Goal: Transaction & Acquisition: Purchase product/service

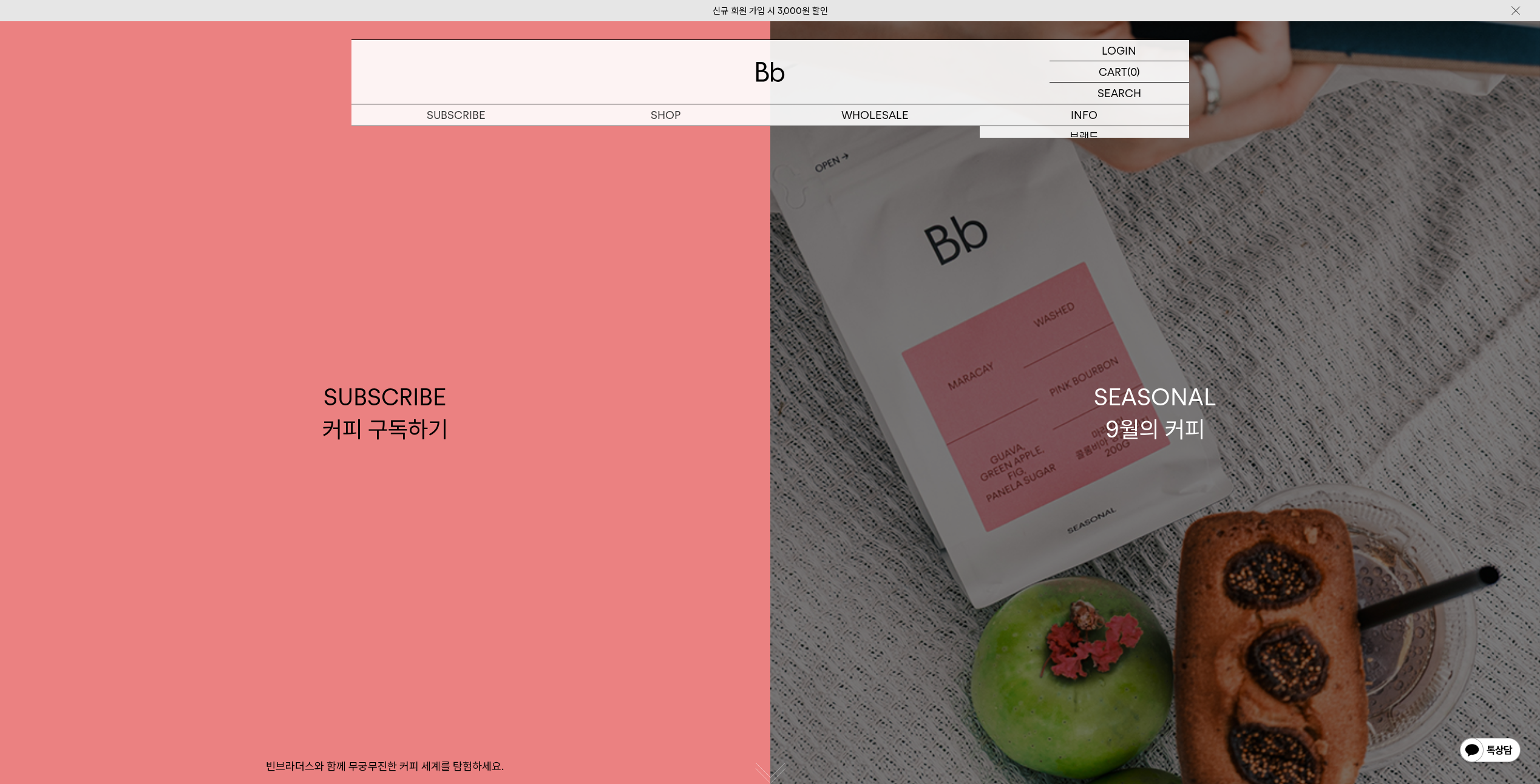
click at [1155, 426] on div "SEASONAL 9월의 커피" at bounding box center [1155, 414] width 123 height 64
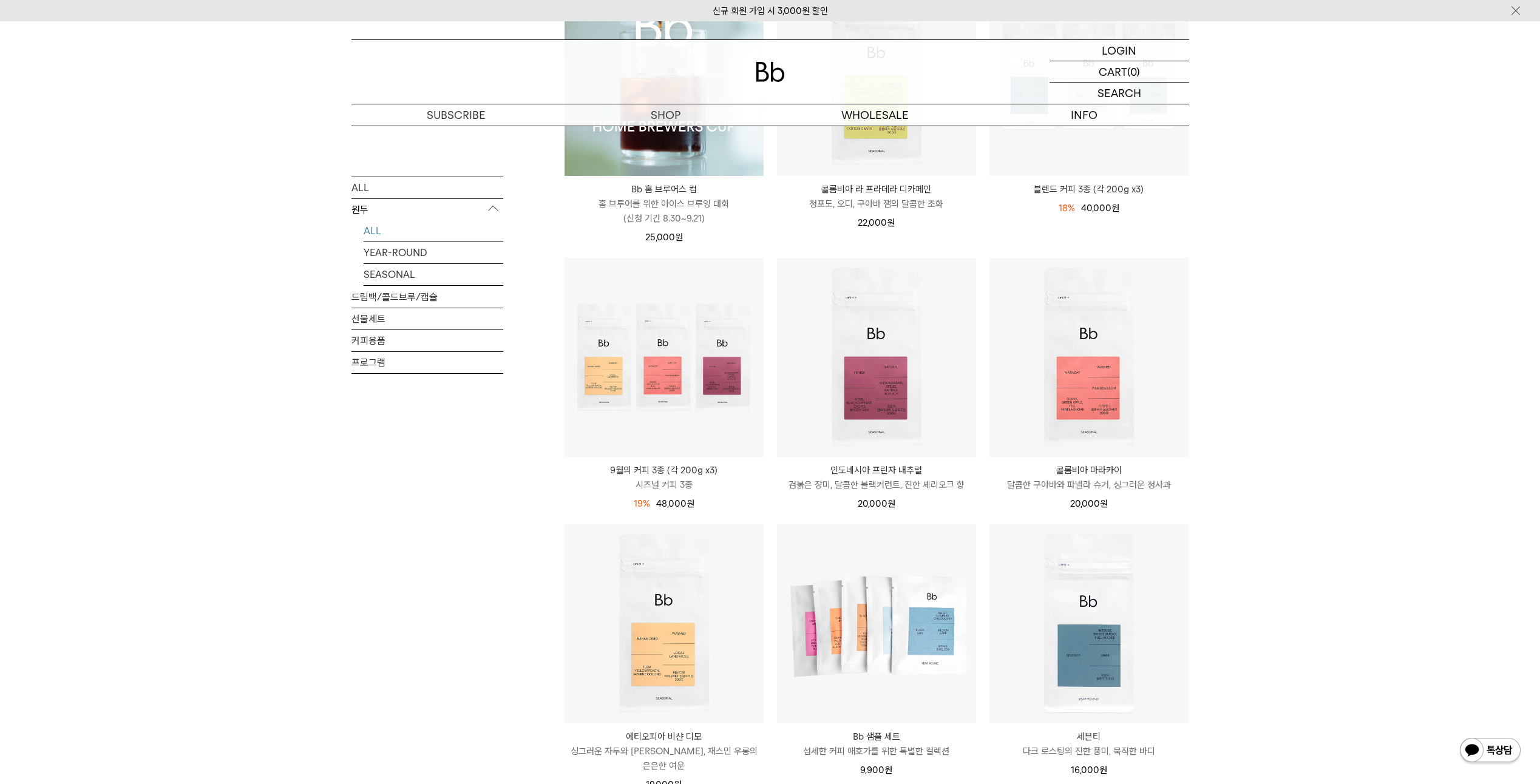
scroll to position [304, 0]
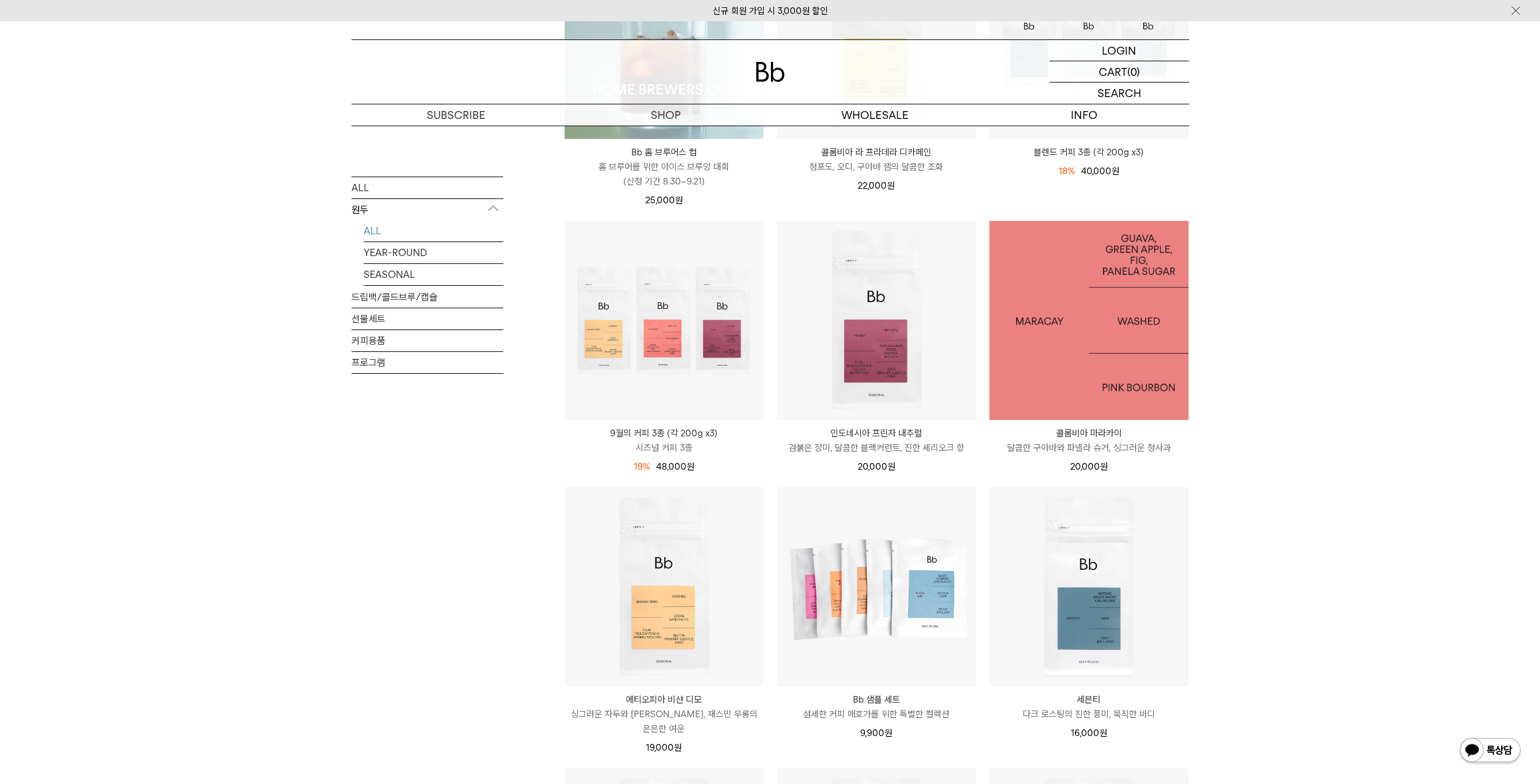
click at [1047, 347] on img at bounding box center [1089, 320] width 199 height 199
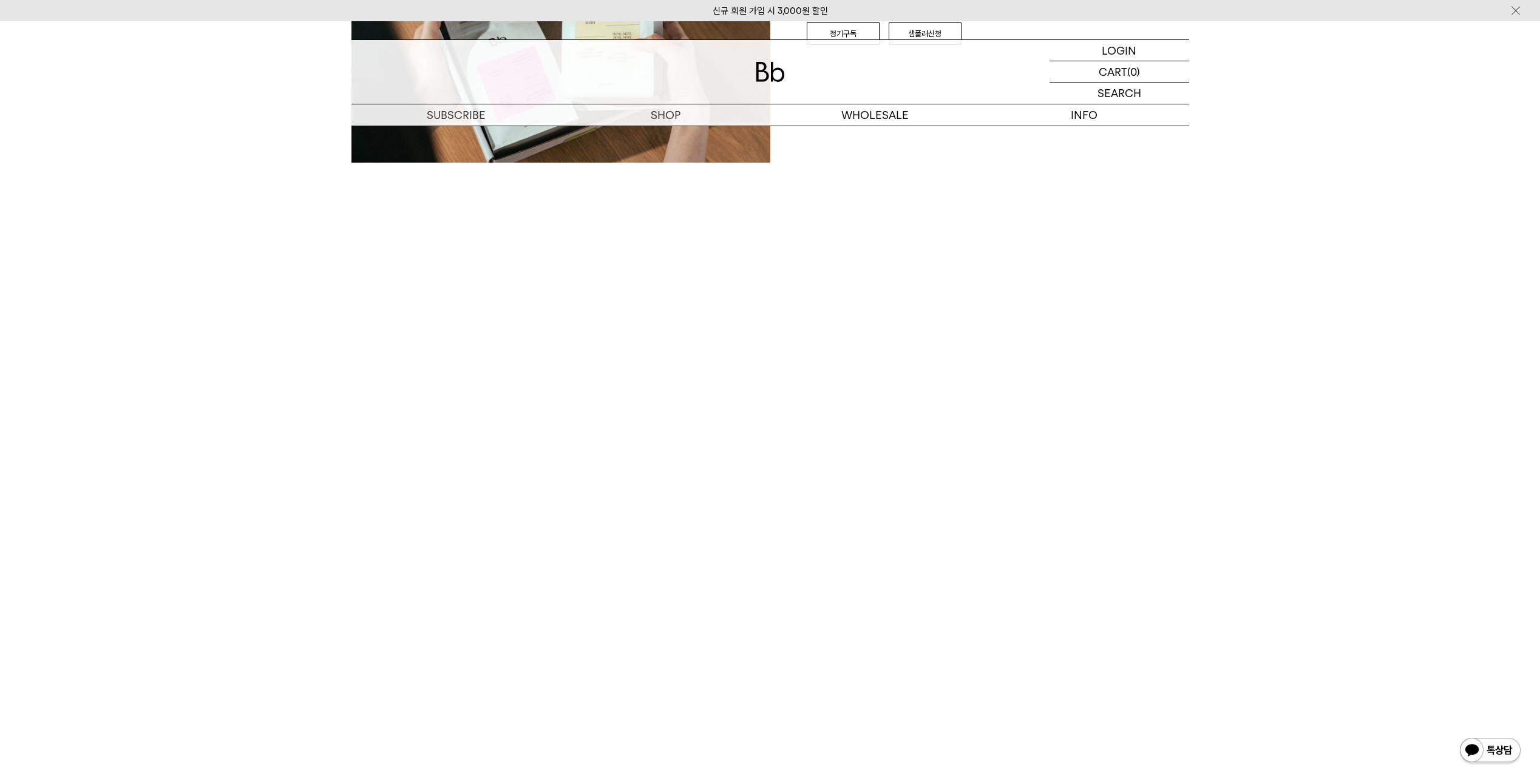
scroll to position [2245, 0]
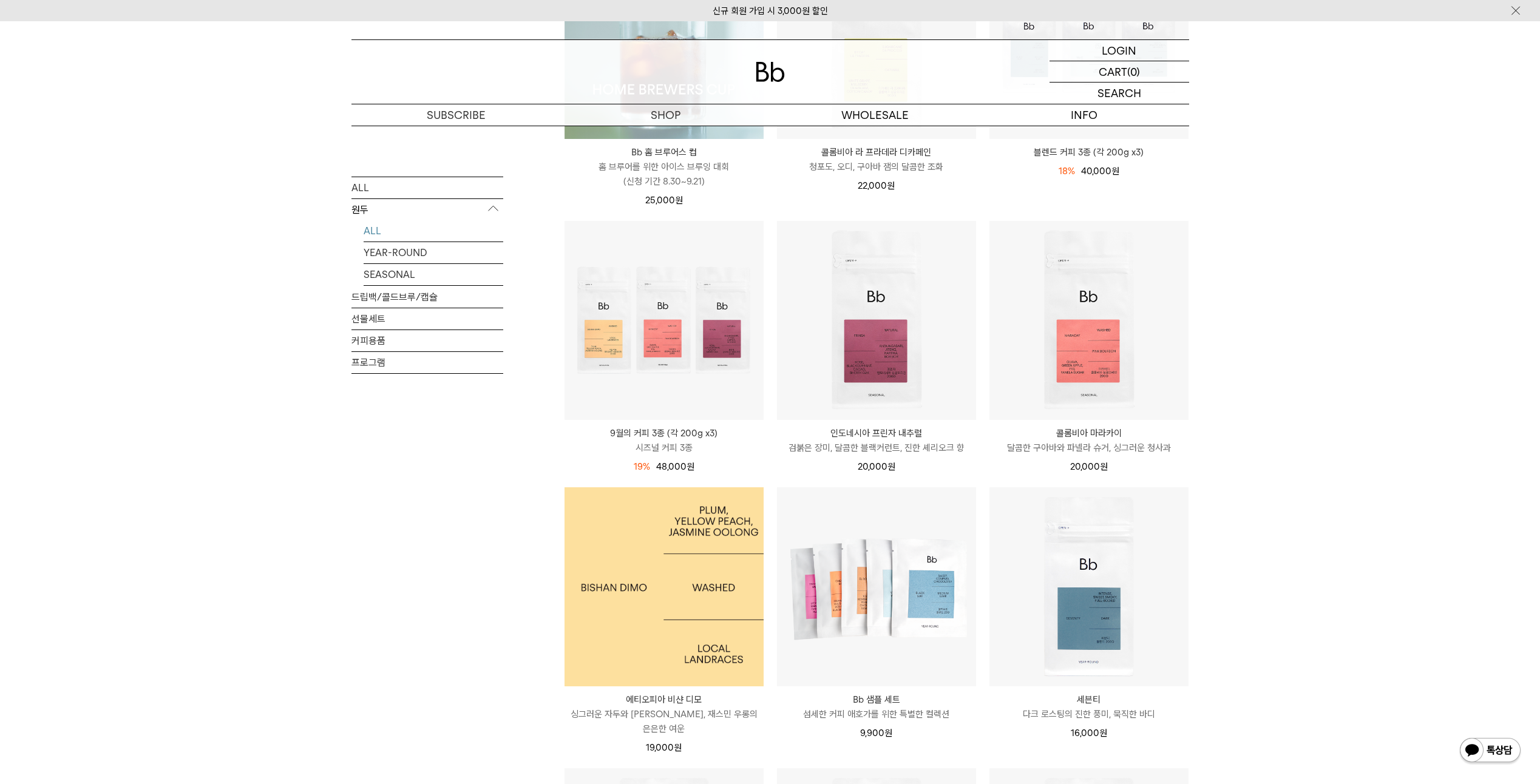
click at [655, 589] on img at bounding box center [665, 587] width 199 height 199
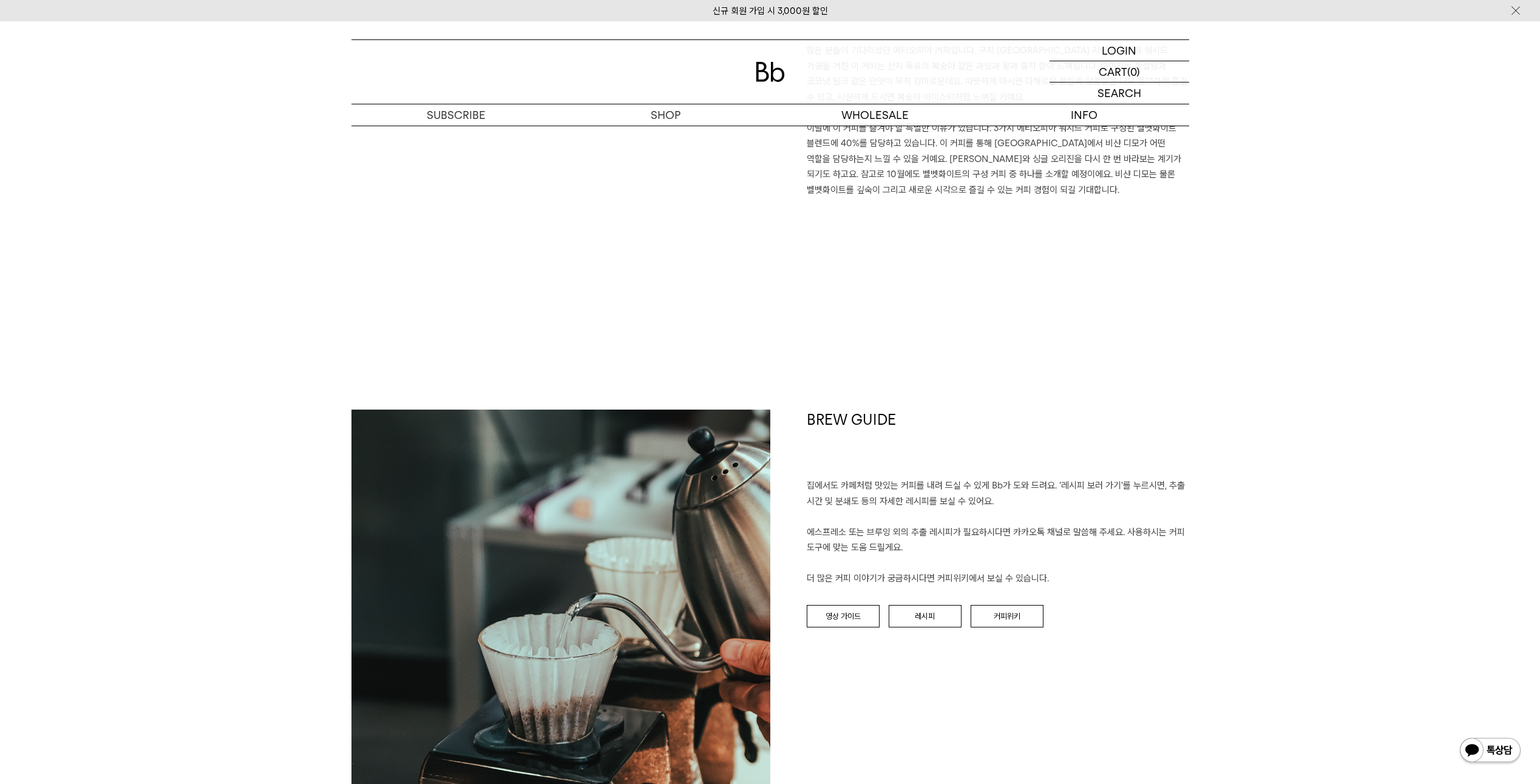
scroll to position [1032, 0]
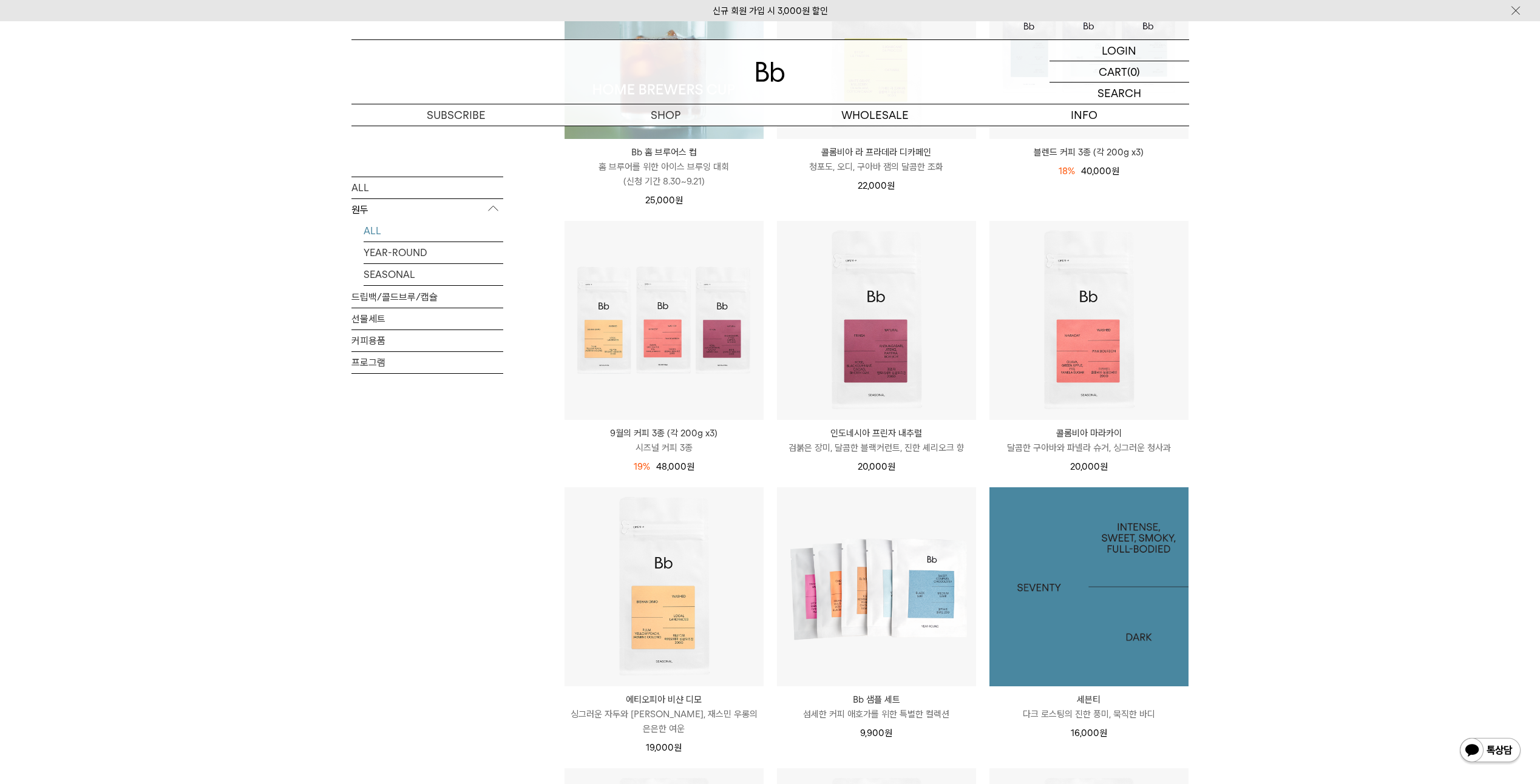
click at [1159, 576] on img at bounding box center [1089, 587] width 199 height 199
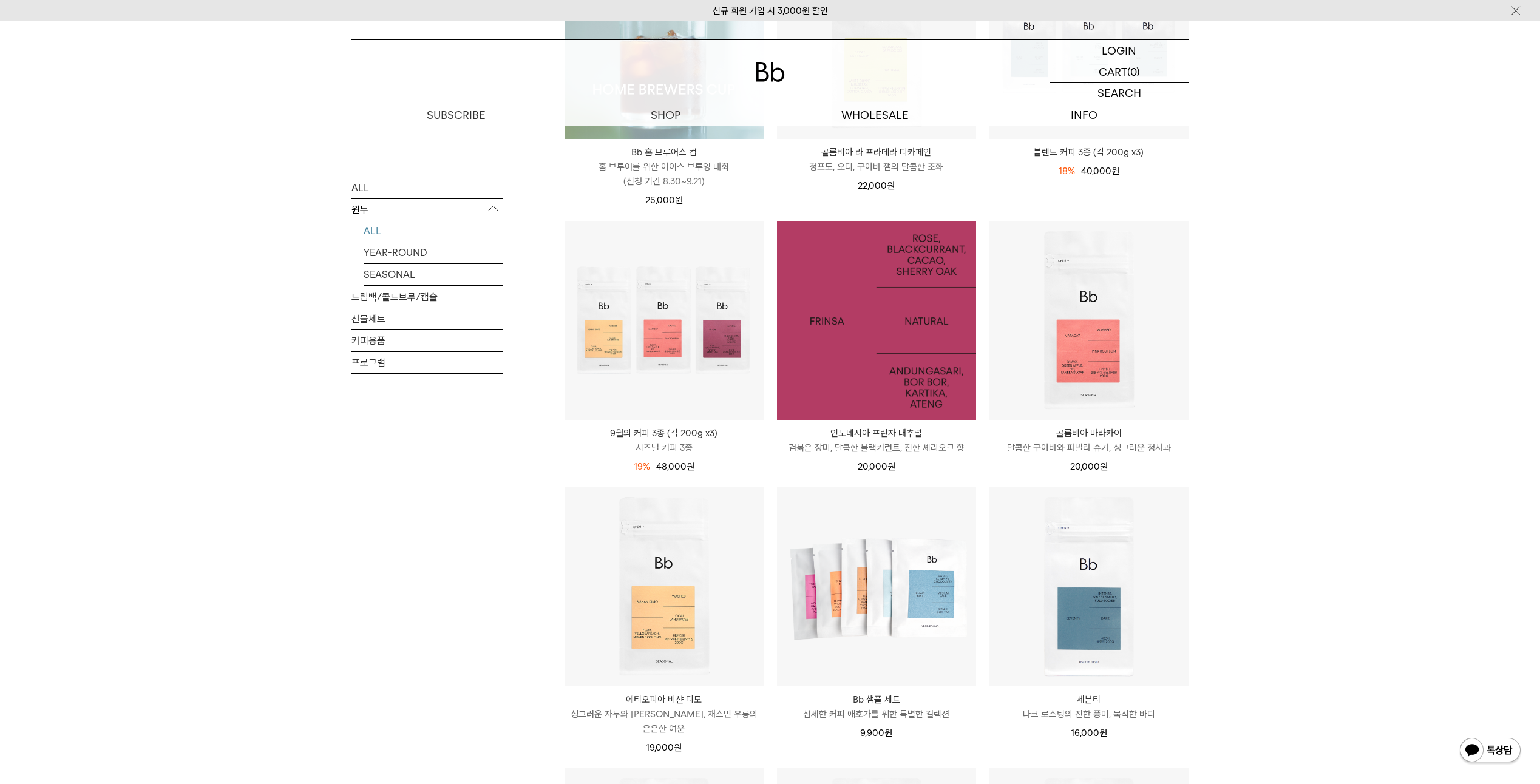
click at [909, 356] on img at bounding box center [877, 320] width 199 height 199
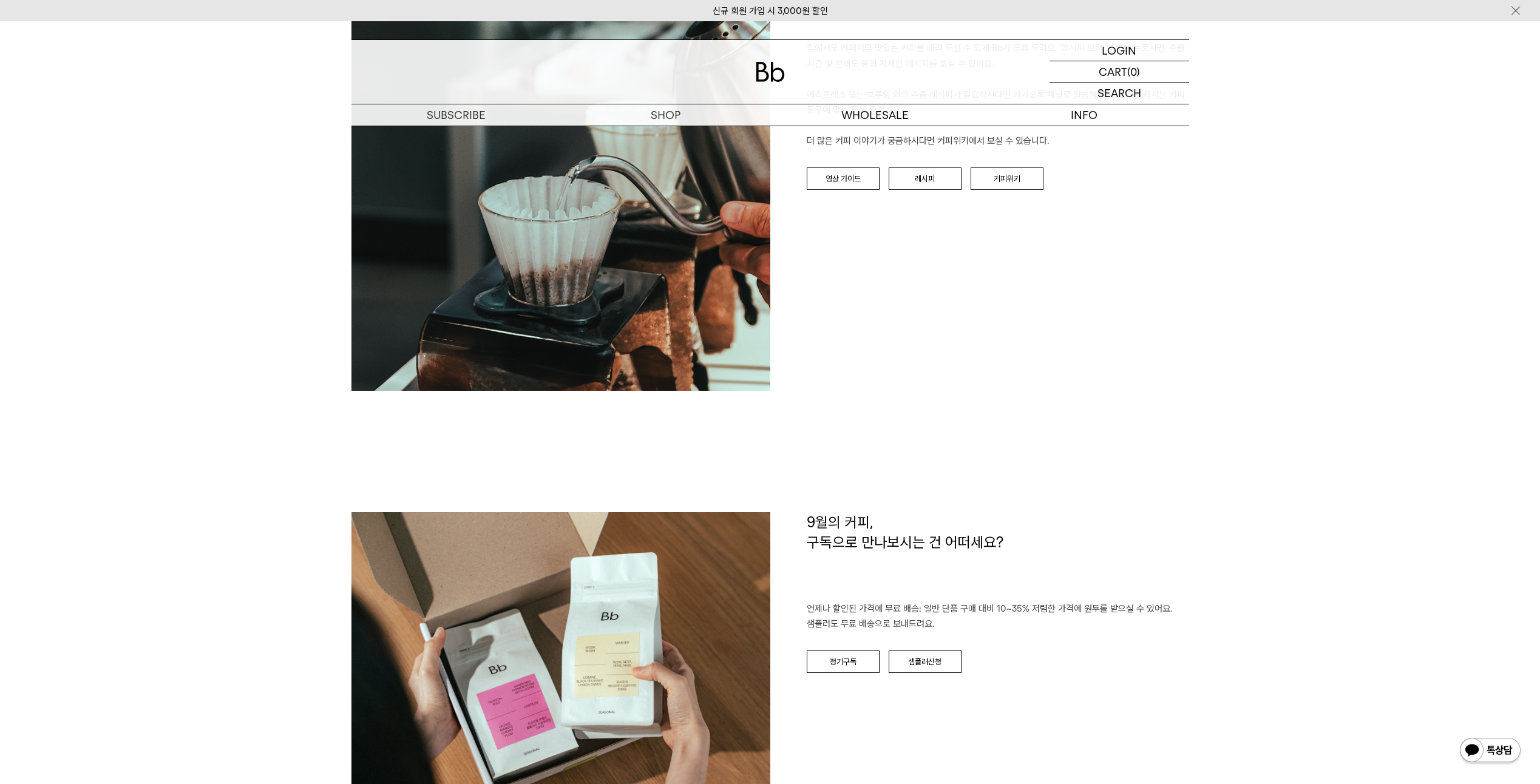
scroll to position [1760, 0]
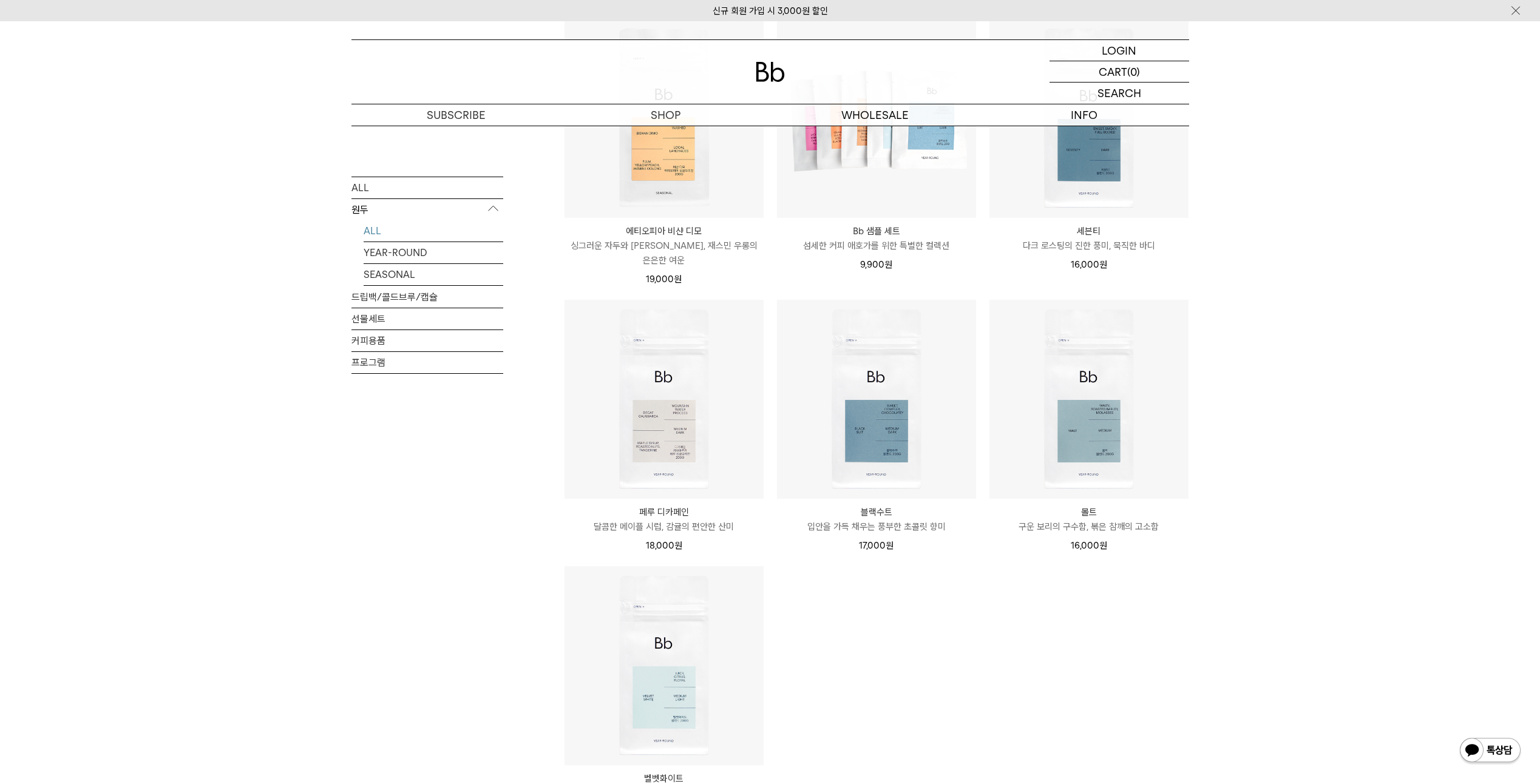
scroll to position [789, 0]
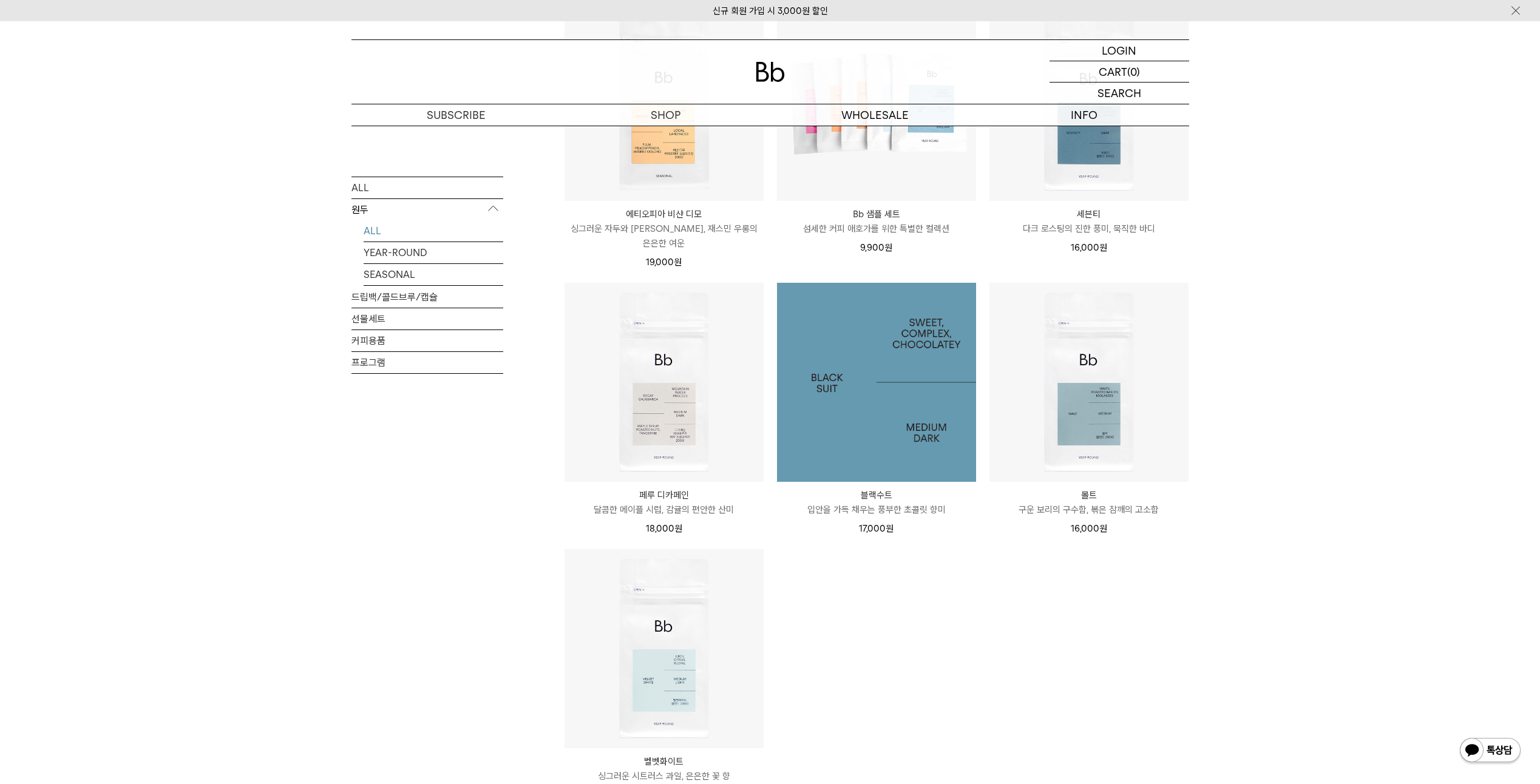
click at [861, 406] on img at bounding box center [877, 383] width 199 height 199
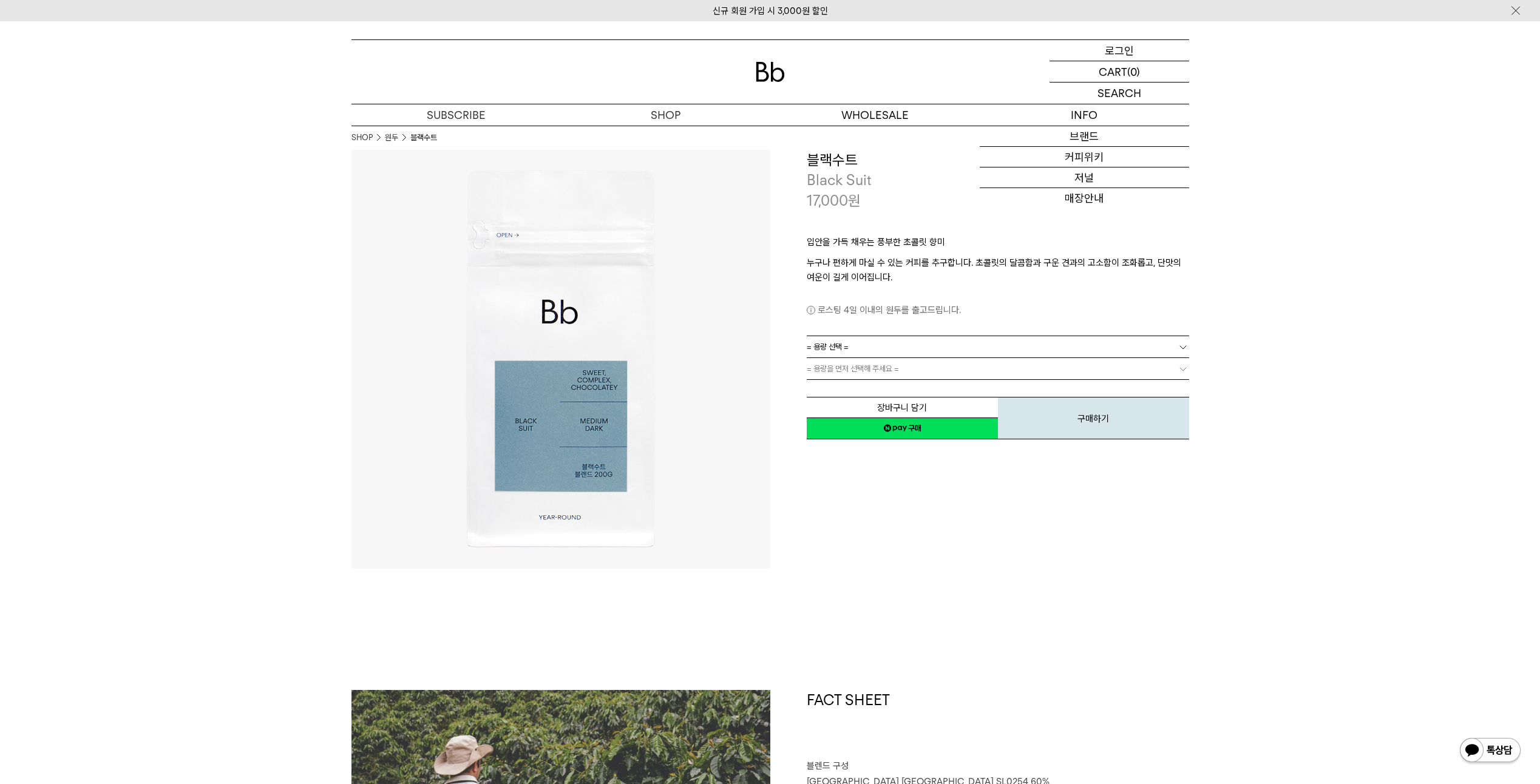
click at [1121, 50] on p "로그인" at bounding box center [1119, 50] width 29 height 21
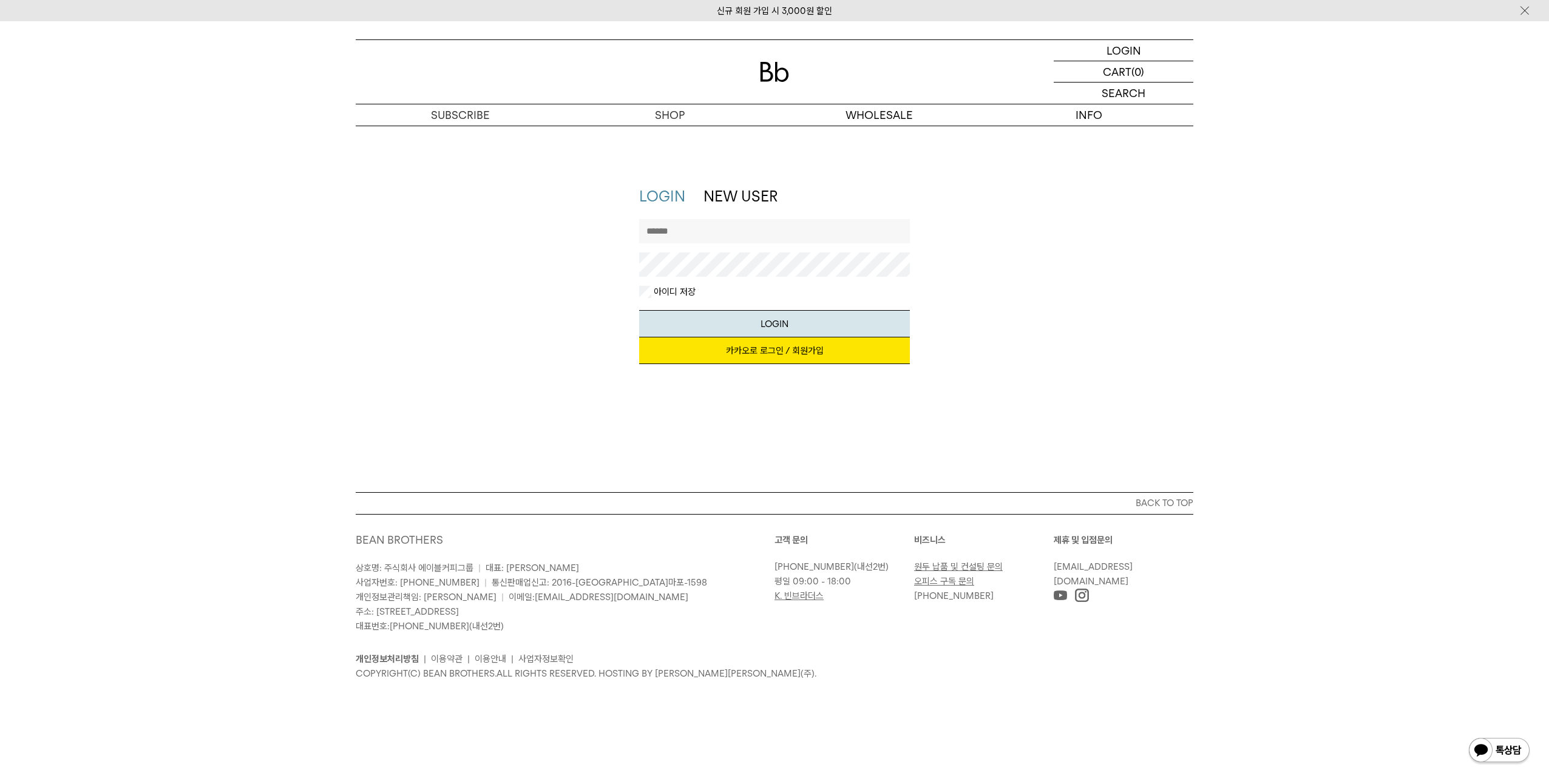
click at [793, 354] on link "카카오로 로그인 / 회원가입" at bounding box center [775, 351] width 271 height 27
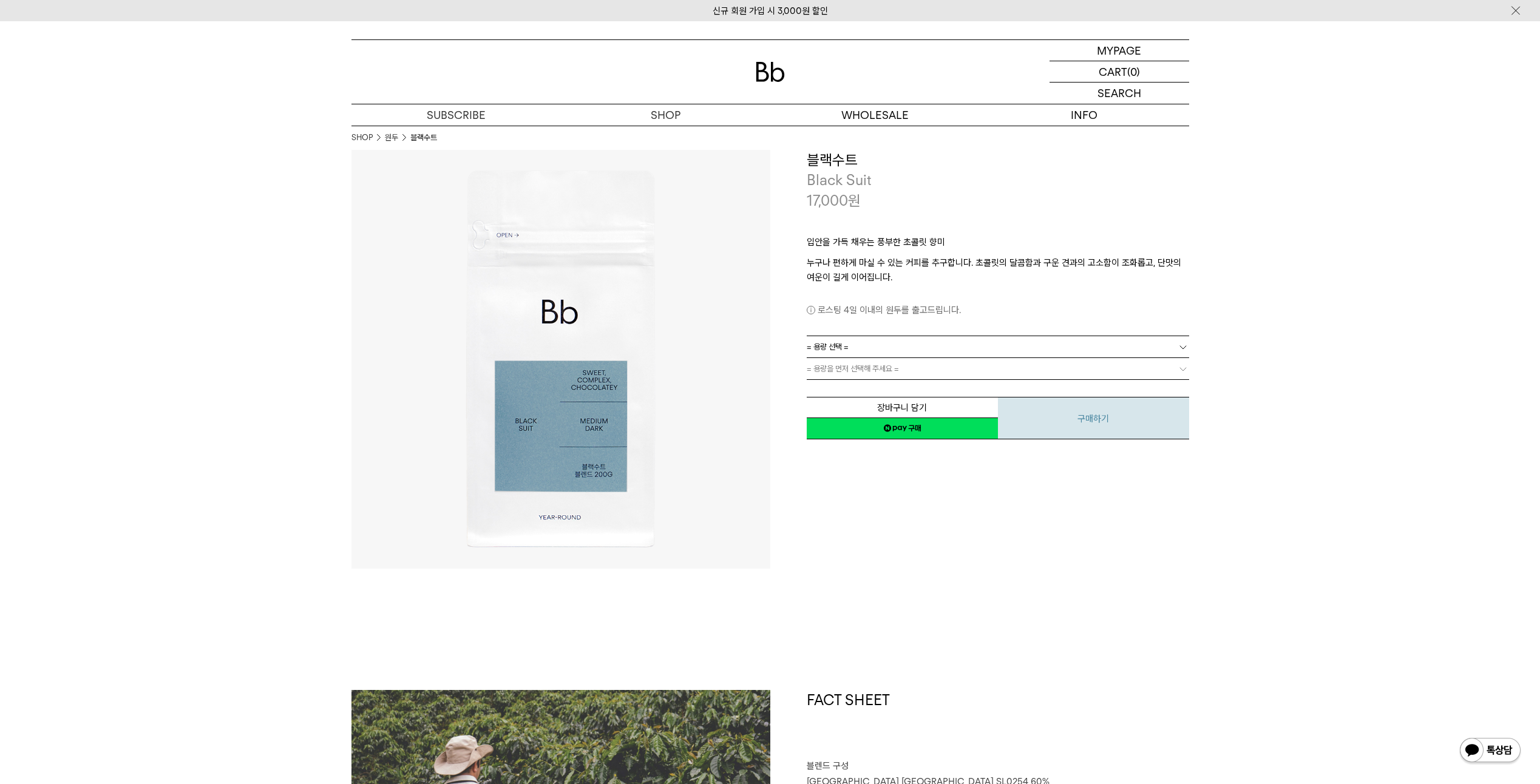
click at [1087, 414] on button "구매하기" at bounding box center [1093, 418] width 191 height 42
click at [931, 364] on link "= 용량을 먼저 선택해 주세요 =" at bounding box center [998, 369] width 382 height 21
click at [939, 352] on link "= 용량 선택 =" at bounding box center [998, 347] width 382 height 21
click at [938, 366] on li "200g" at bounding box center [1004, 369] width 371 height 22
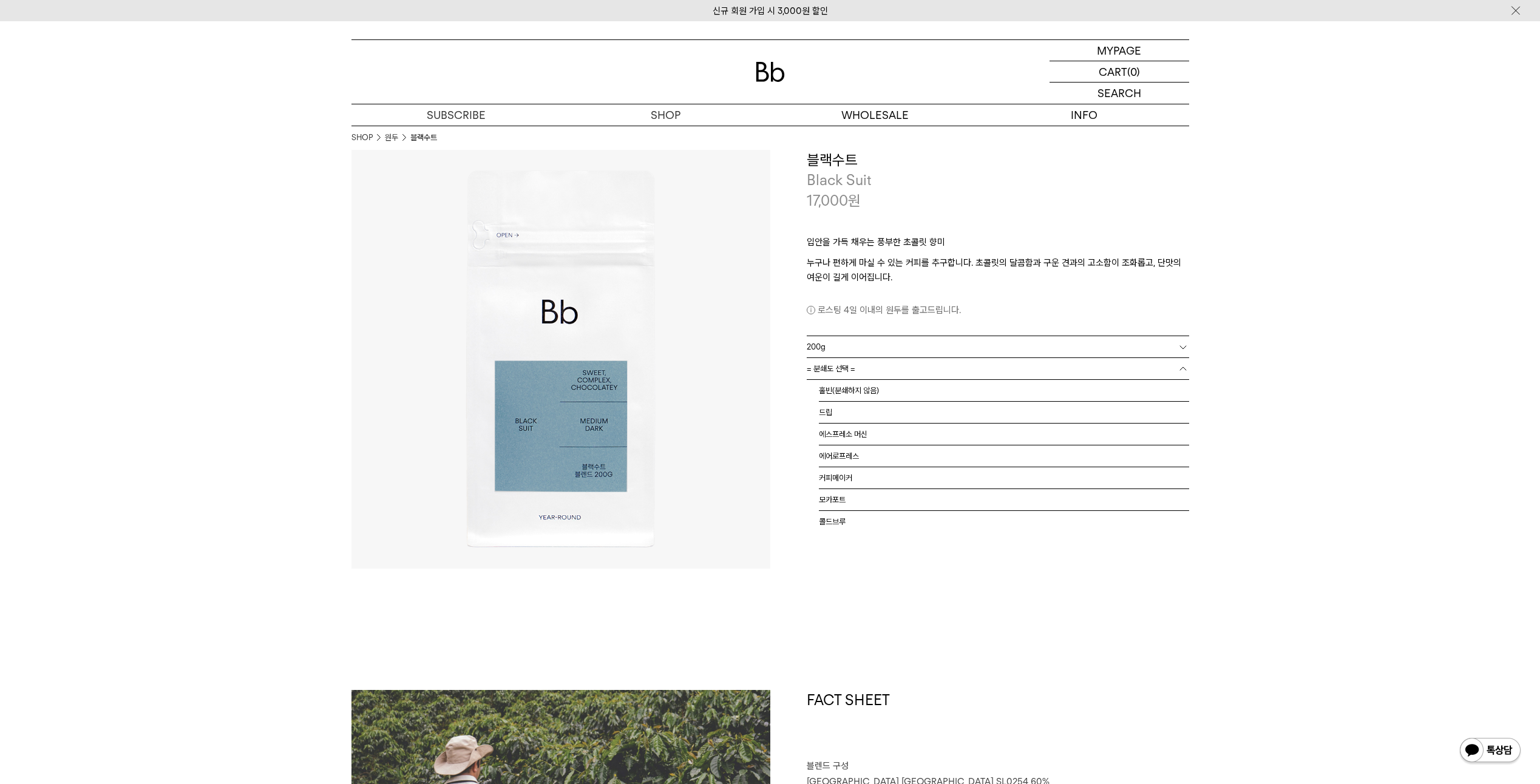
click at [1028, 370] on link "= 분쇄도 선택 =" at bounding box center [998, 369] width 382 height 21
click at [1008, 393] on li "홀빈(분쇄하지 않음)" at bounding box center [1004, 391] width 371 height 22
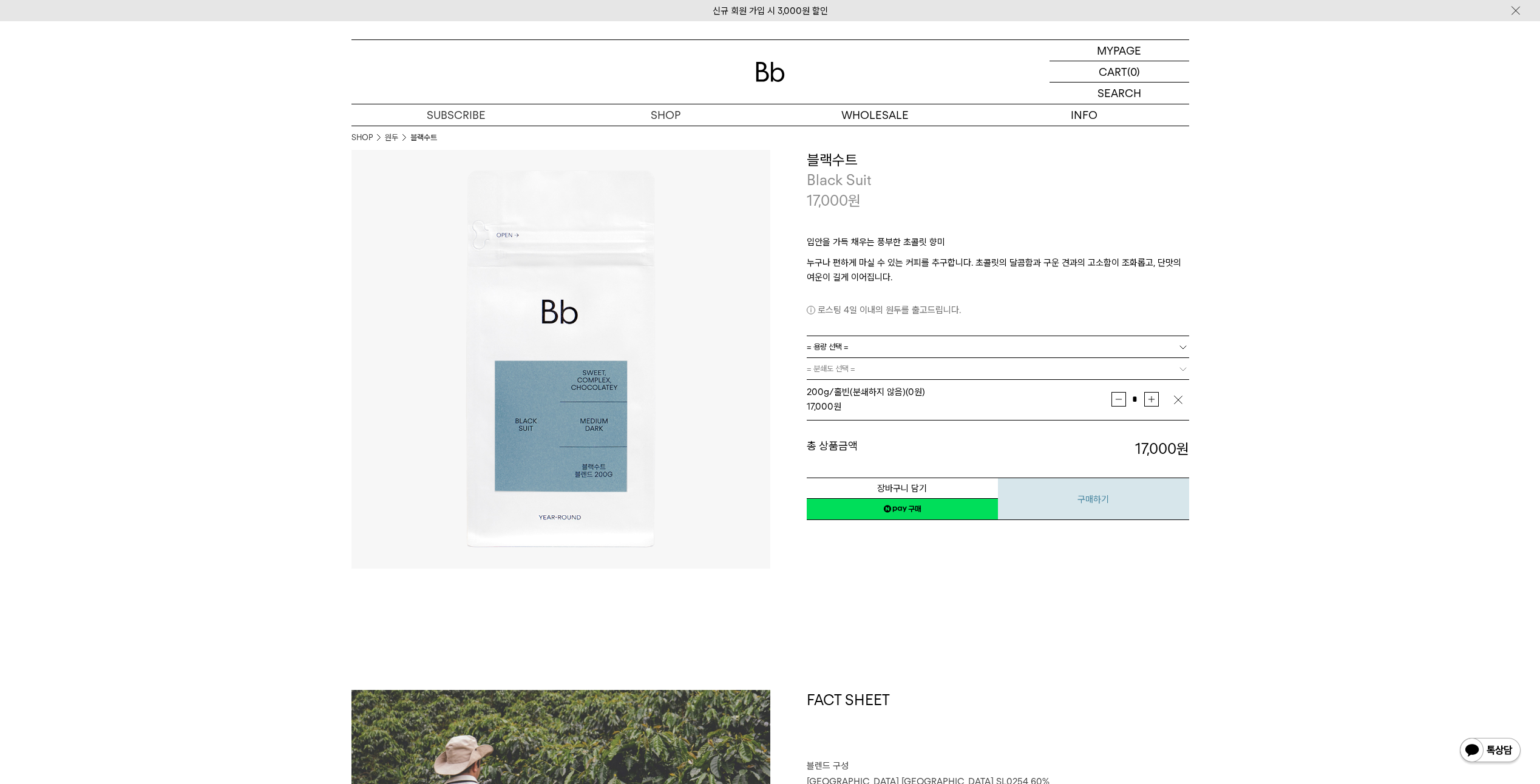
click at [1068, 503] on button "구매하기" at bounding box center [1093, 499] width 191 height 42
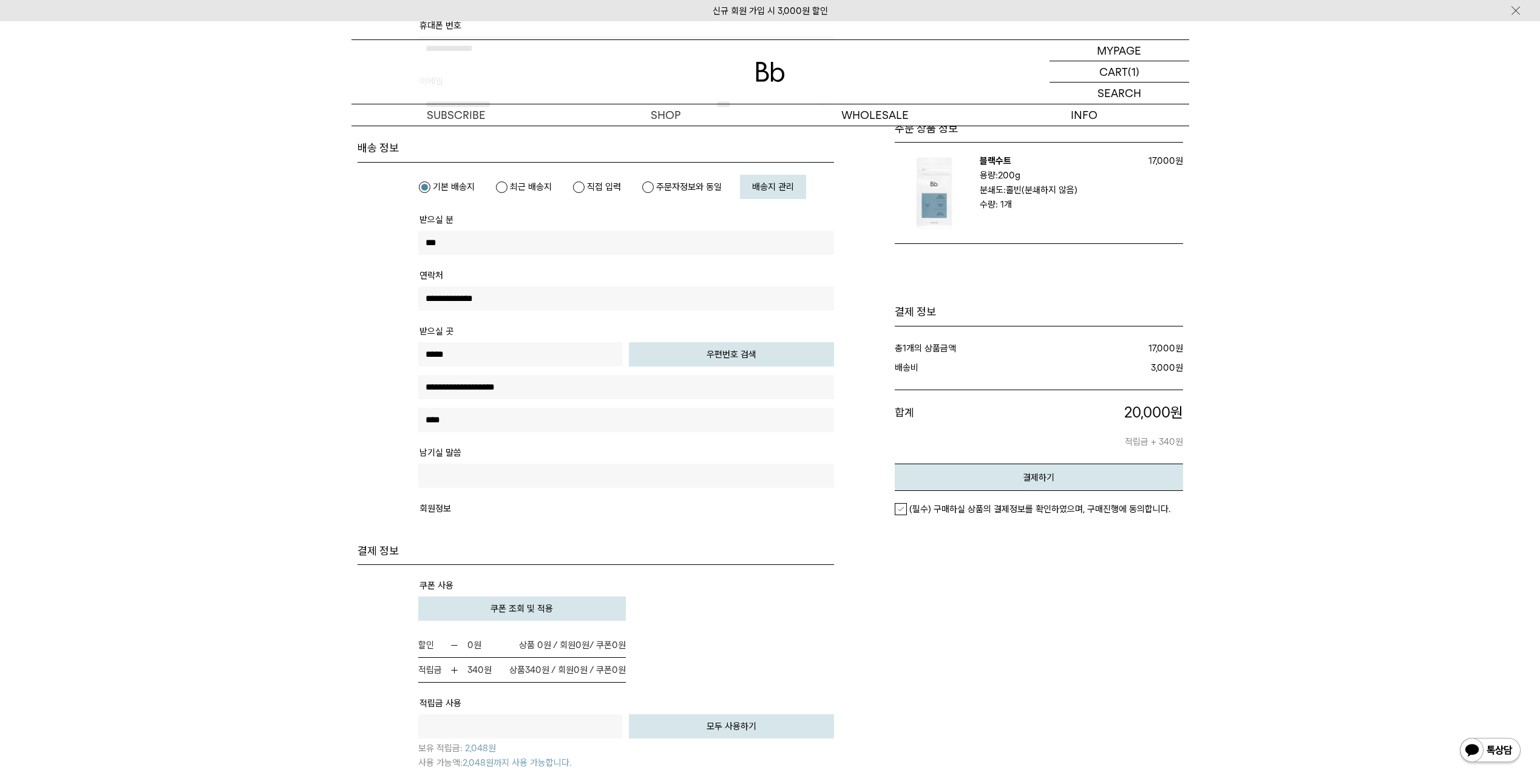
scroll to position [364, 0]
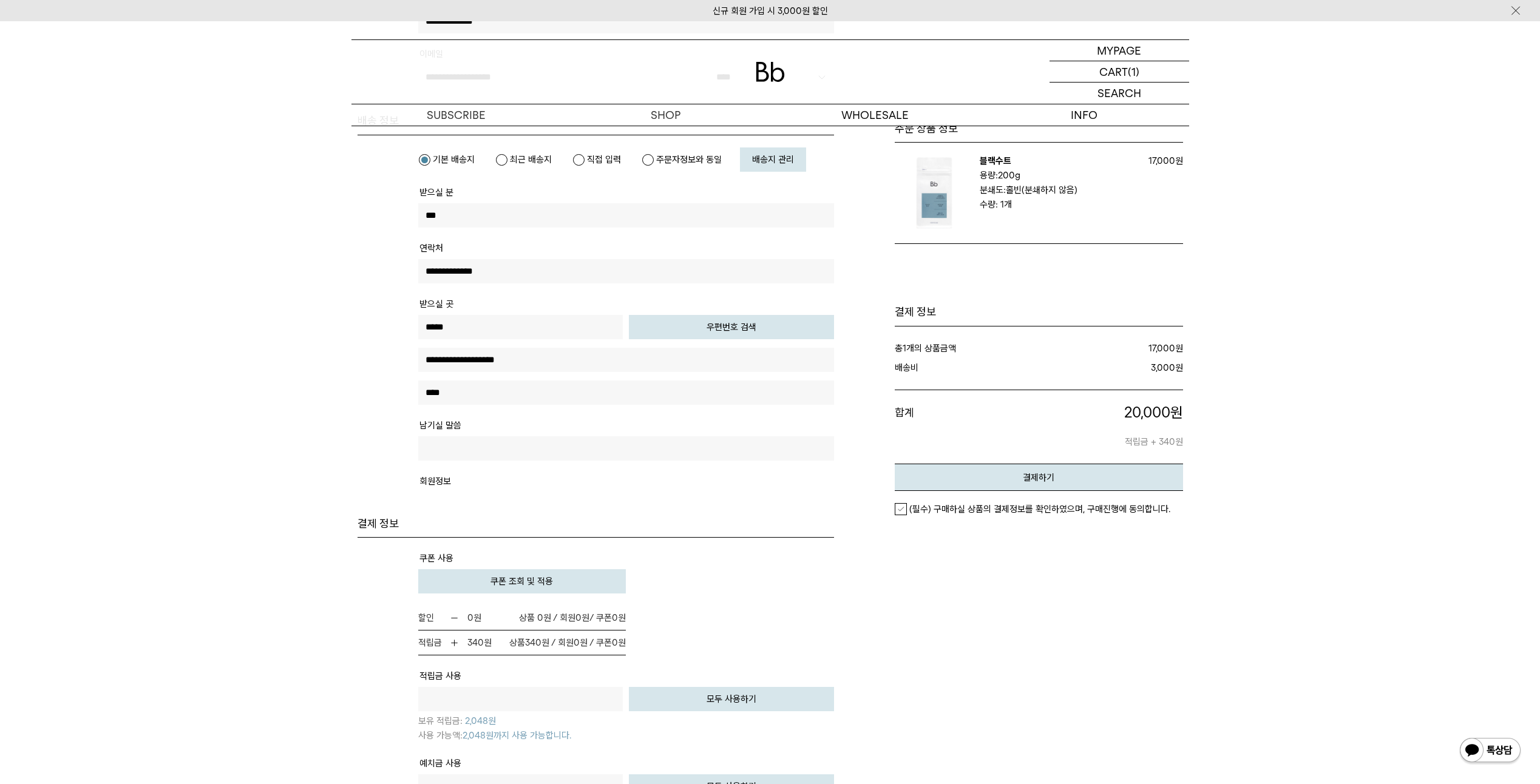
click at [506, 577] on span "쿠폰 조회 및 적용" at bounding box center [521, 581] width 62 height 11
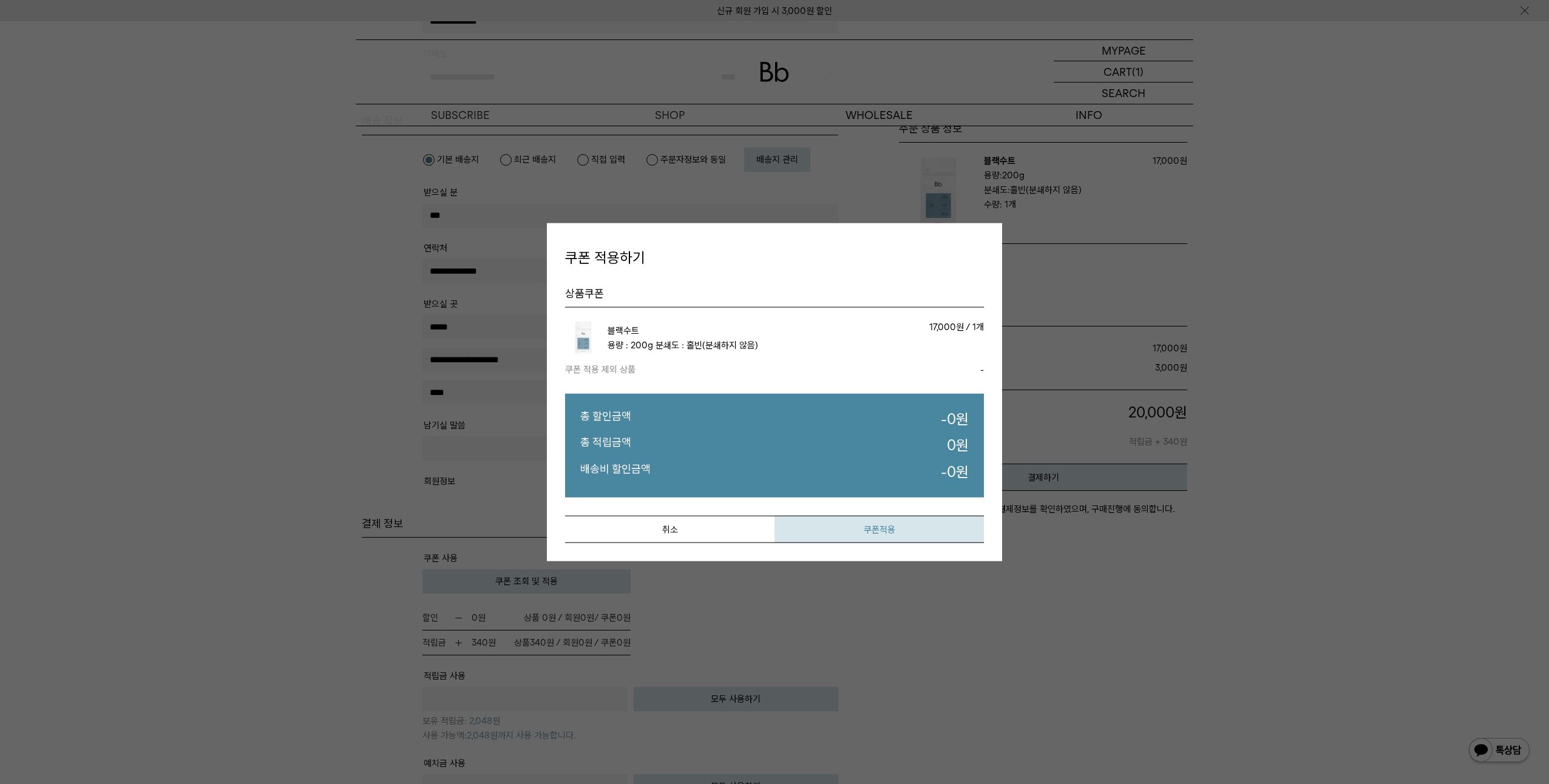
click at [846, 532] on button "쿠폰적용" at bounding box center [879, 529] width 210 height 27
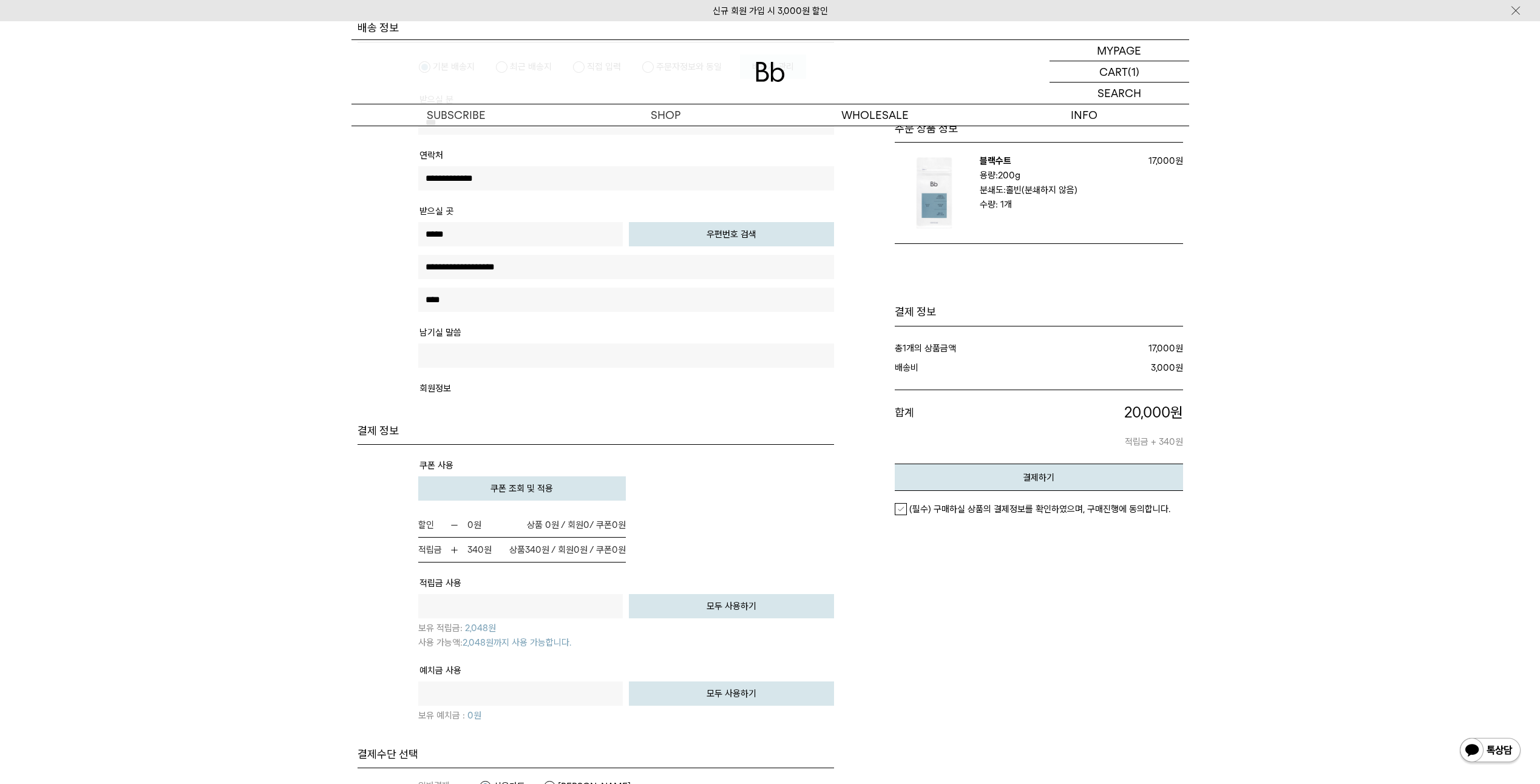
scroll to position [486, 0]
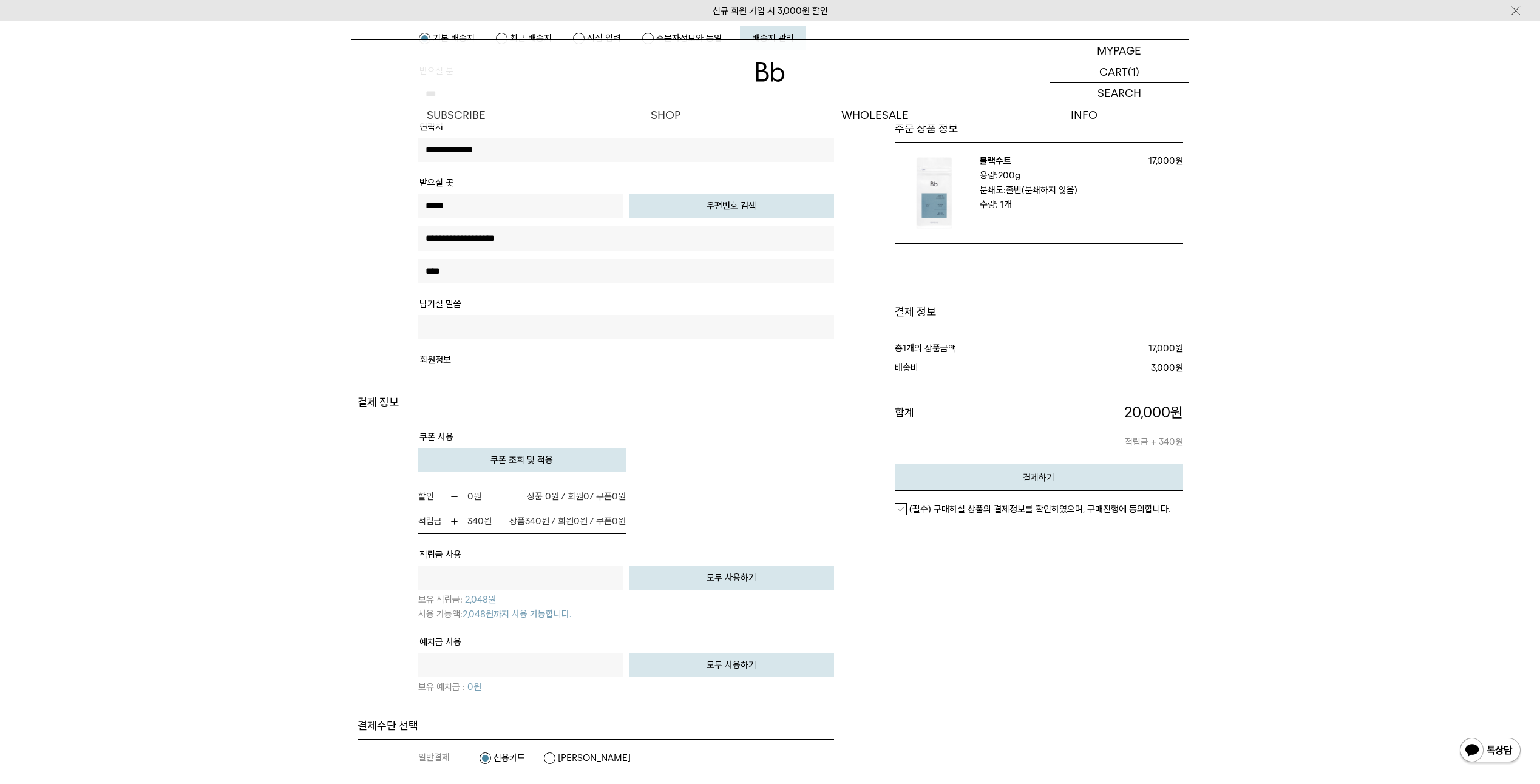
click at [807, 570] on button "모두 사용하기" at bounding box center [731, 578] width 205 height 24
type input "****"
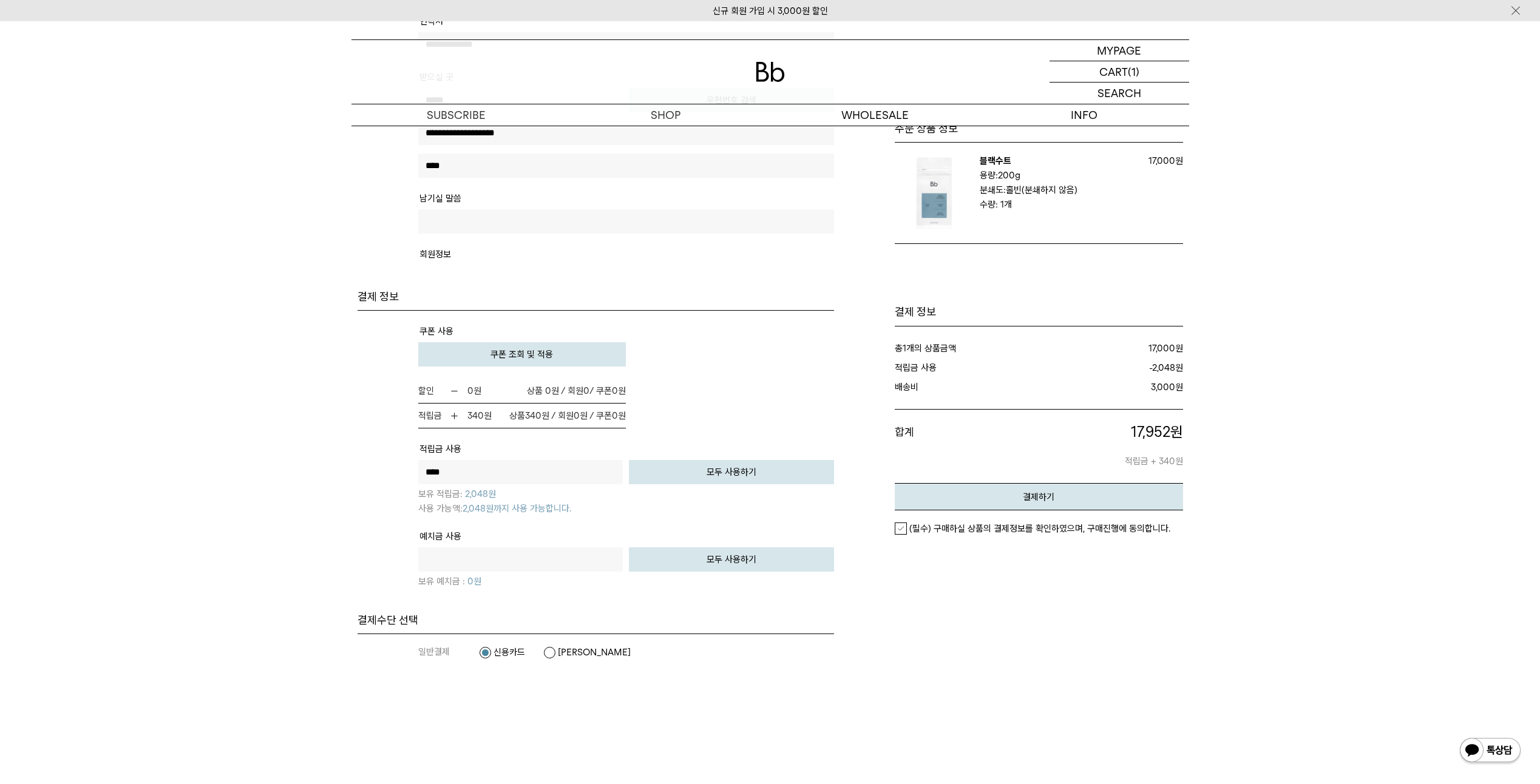
scroll to position [607, 0]
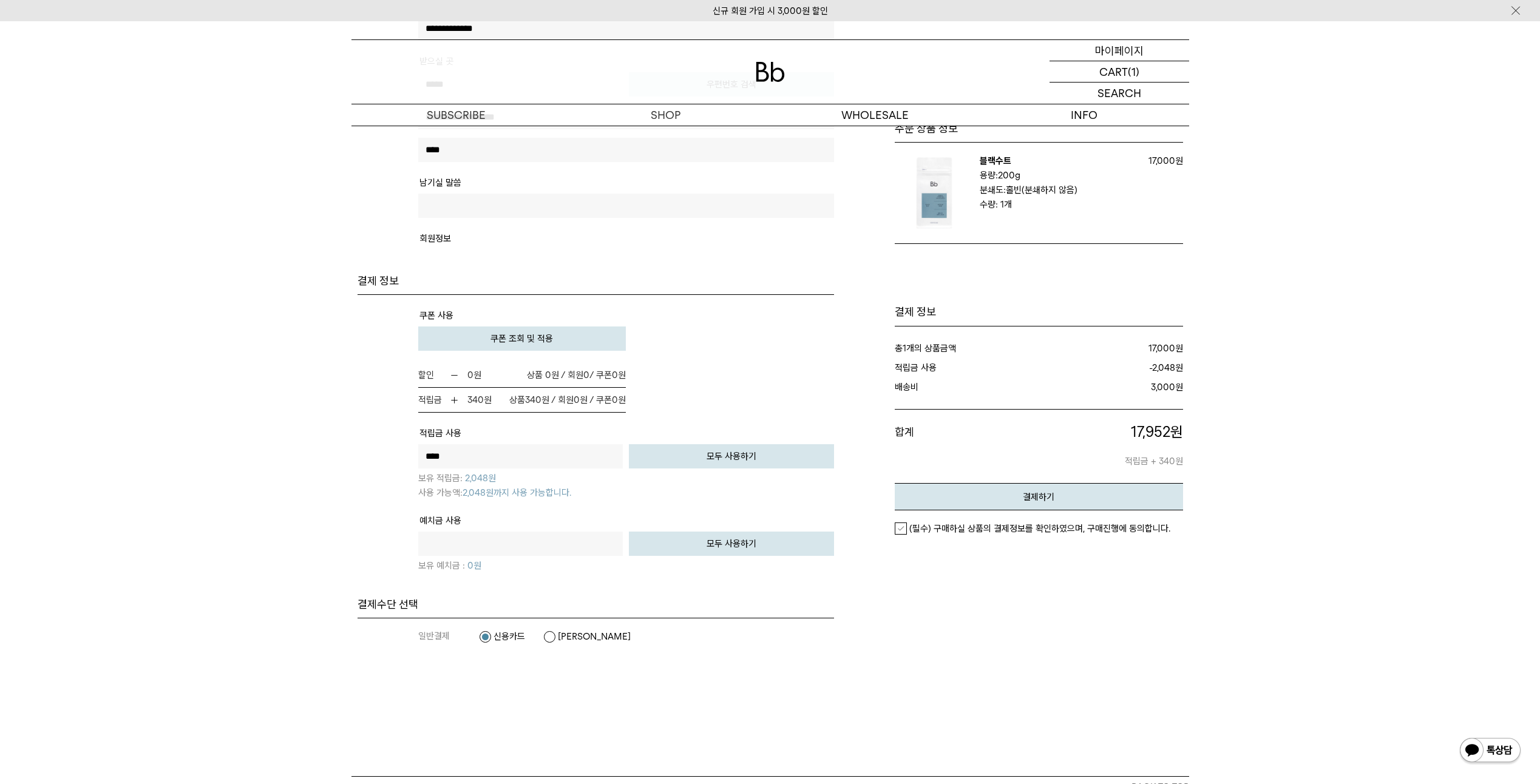
click at [1111, 50] on p "마이페이지" at bounding box center [1119, 50] width 48 height 21
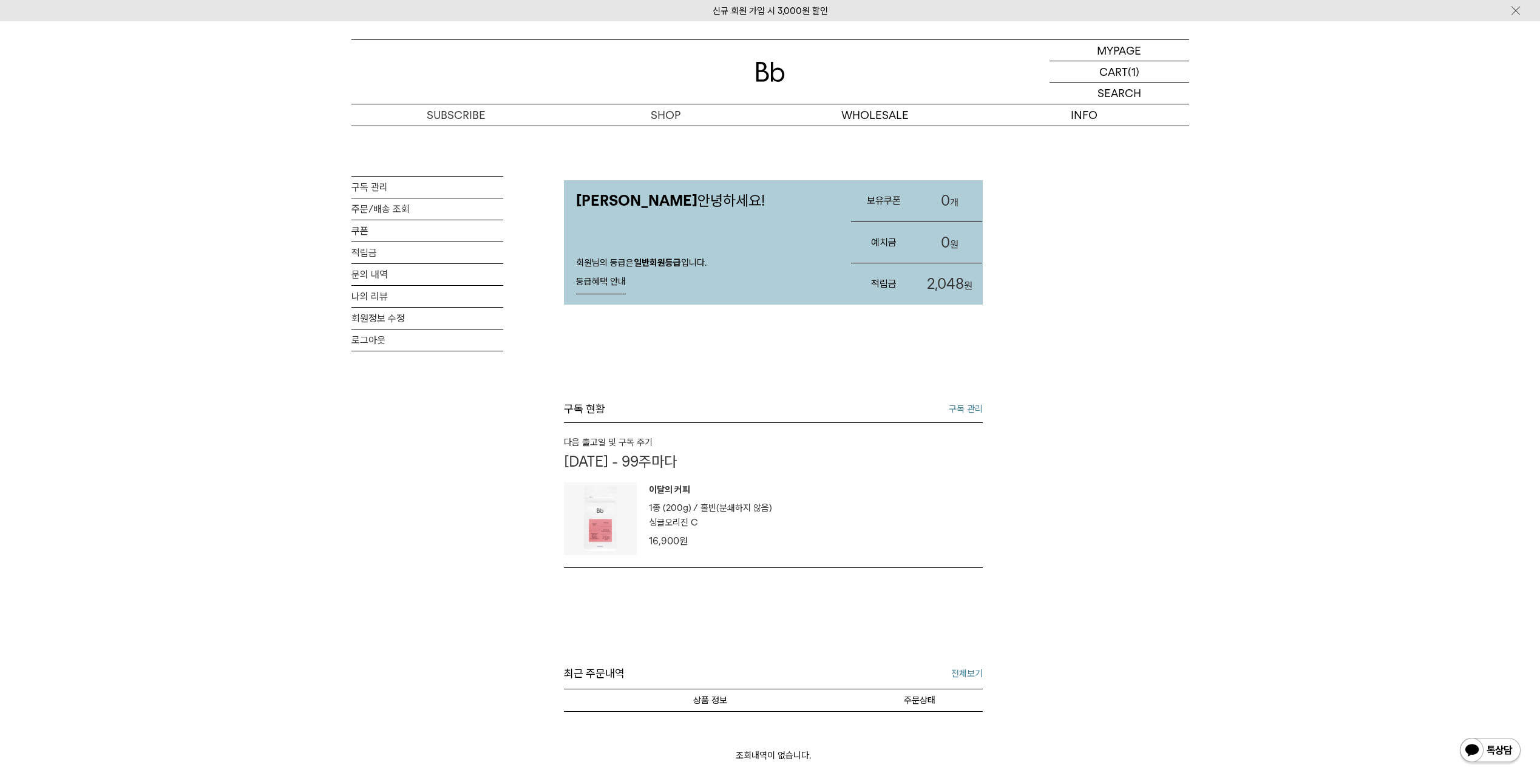
click at [956, 405] on link "구독 관리" at bounding box center [966, 409] width 34 height 15
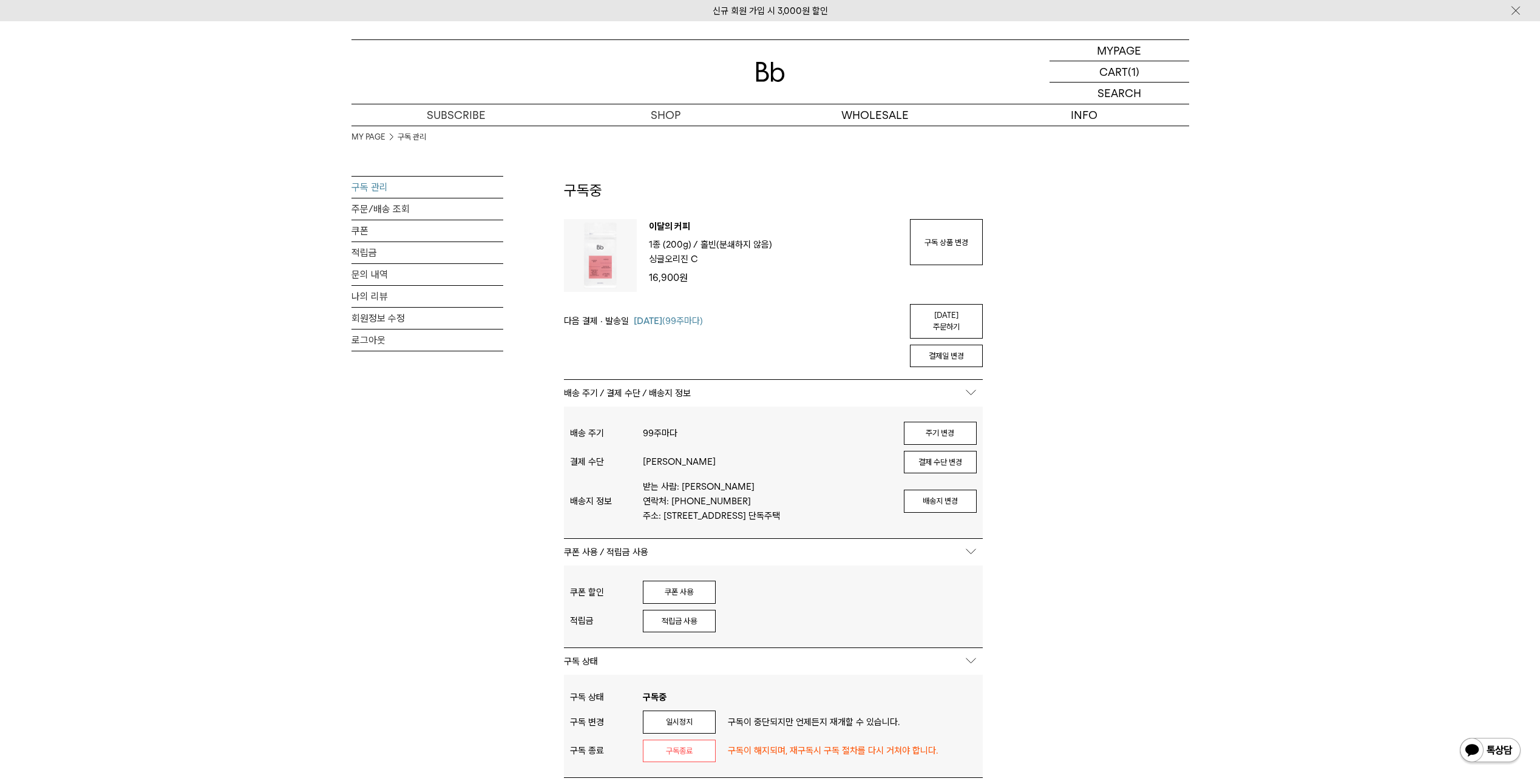
click at [773, 66] on img at bounding box center [770, 71] width 29 height 20
